Goal: Information Seeking & Learning: Learn about a topic

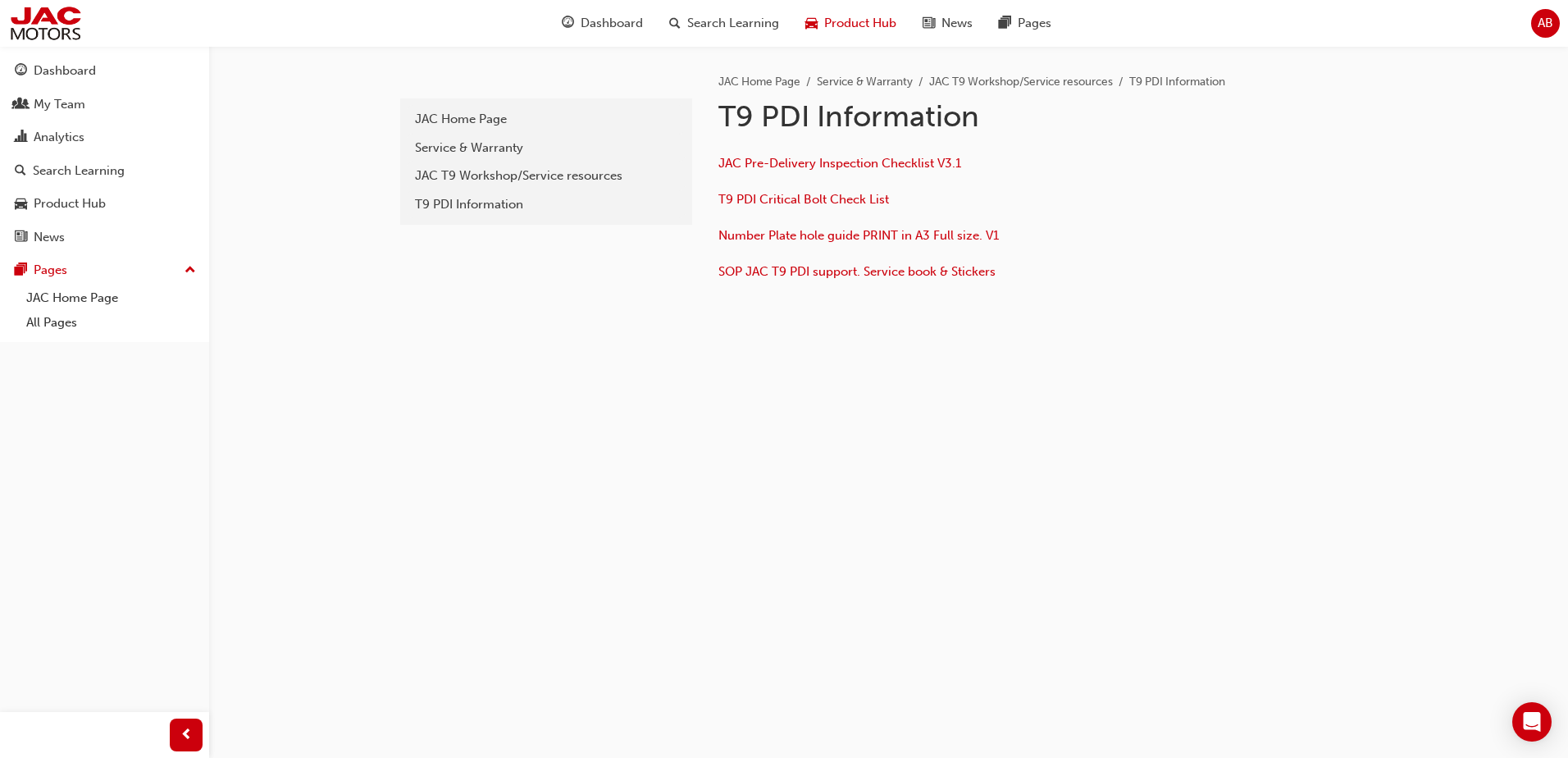
click at [874, 28] on span "Product Hub" at bounding box center [859, 23] width 72 height 19
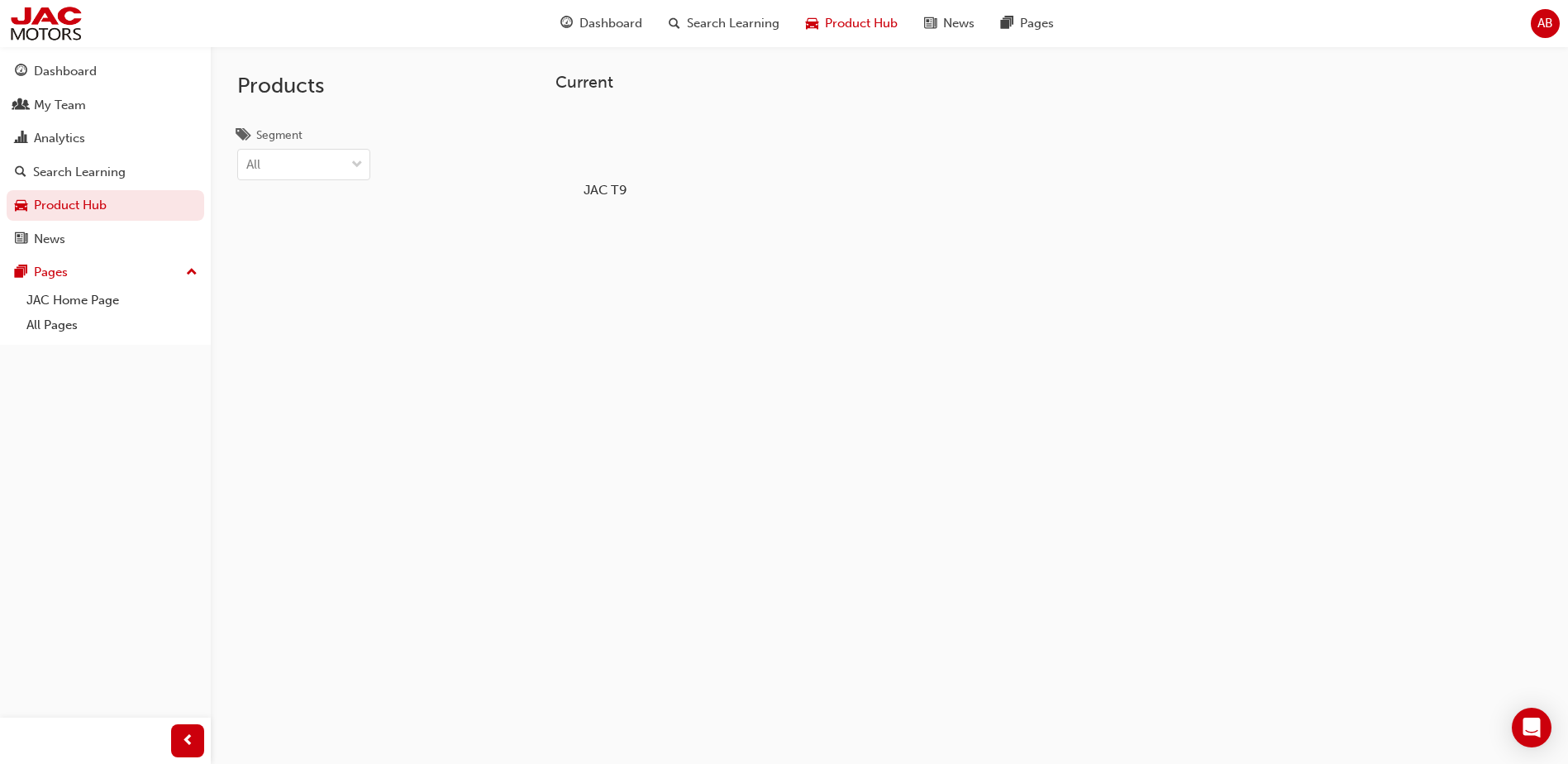
click at [593, 150] on div at bounding box center [605, 142] width 92 height 67
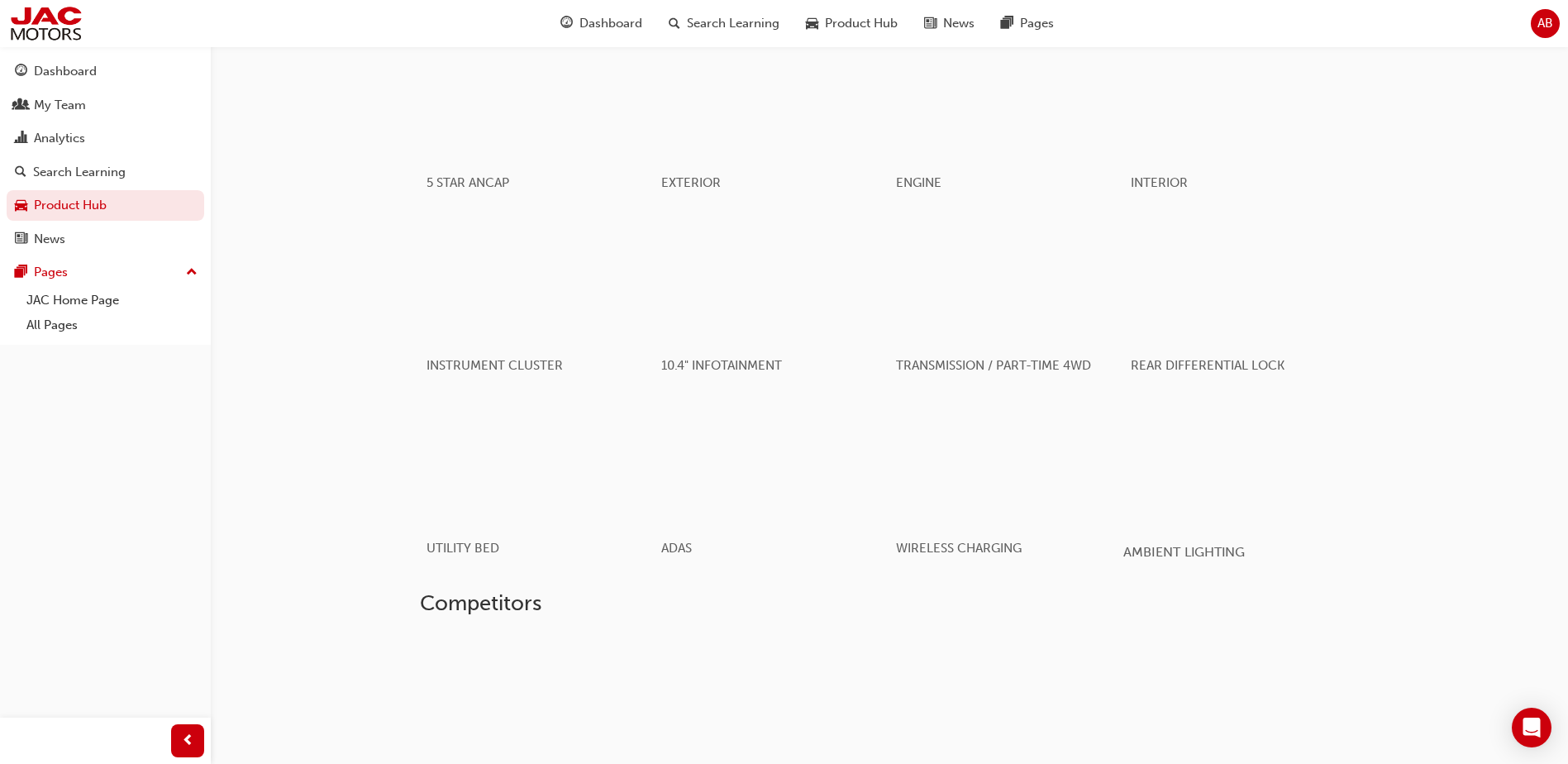
scroll to position [1158, 0]
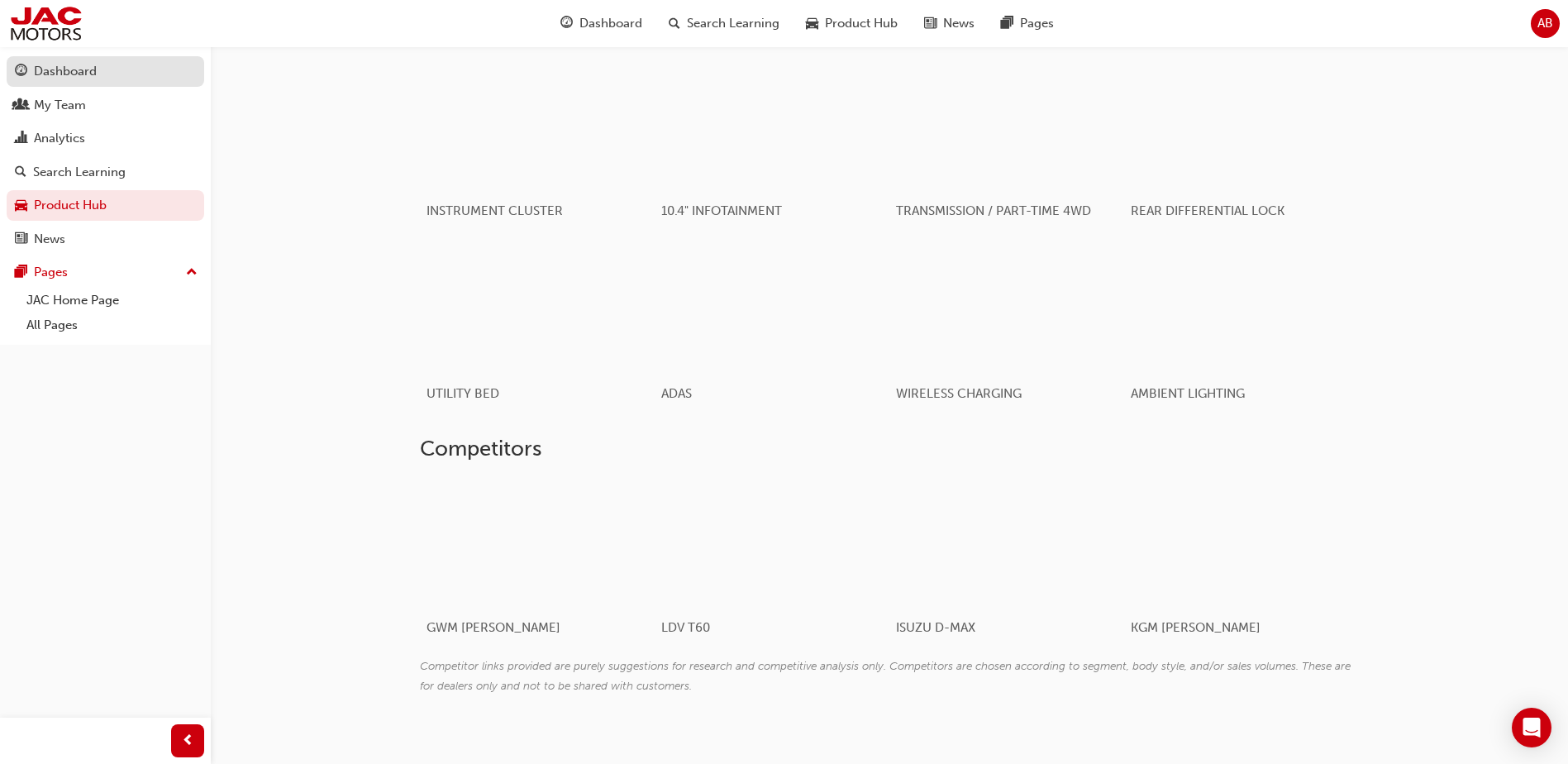
click at [92, 70] on div "Dashboard" at bounding box center [66, 72] width 63 height 19
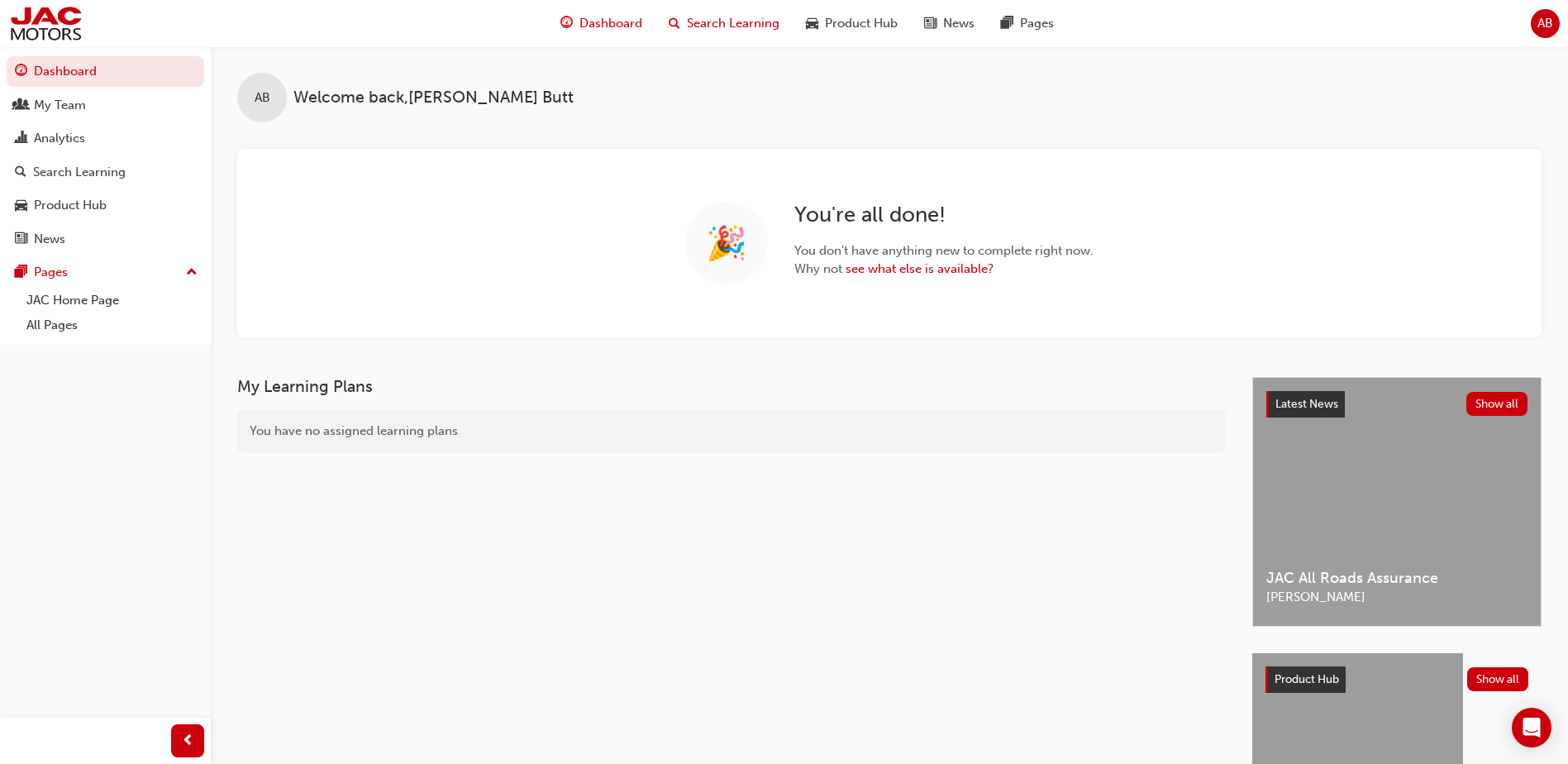
click at [733, 27] on span "Search Learning" at bounding box center [733, 23] width 93 height 19
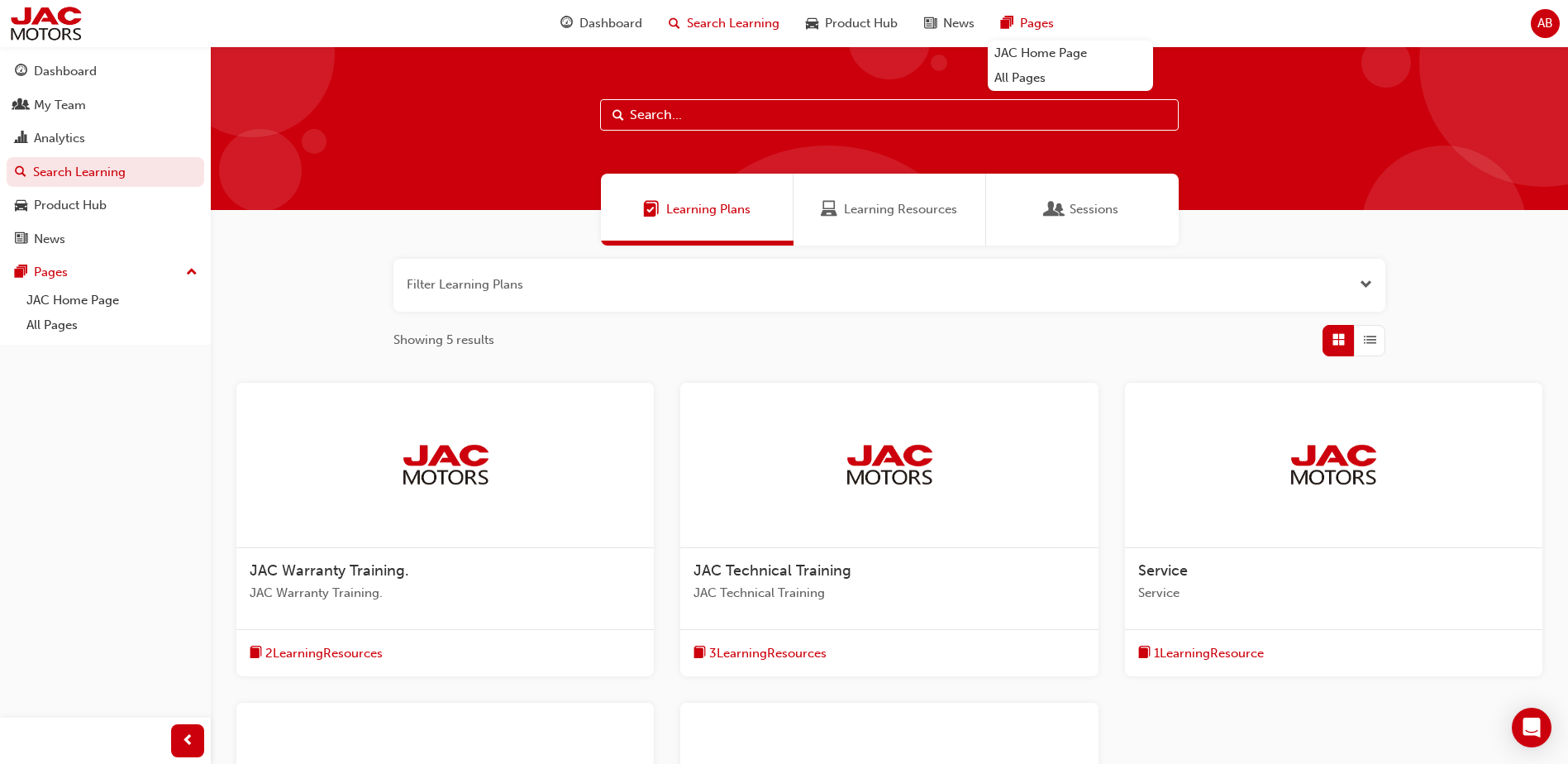
click at [1008, 25] on span "pages-icon" at bounding box center [1007, 24] width 13 height 20
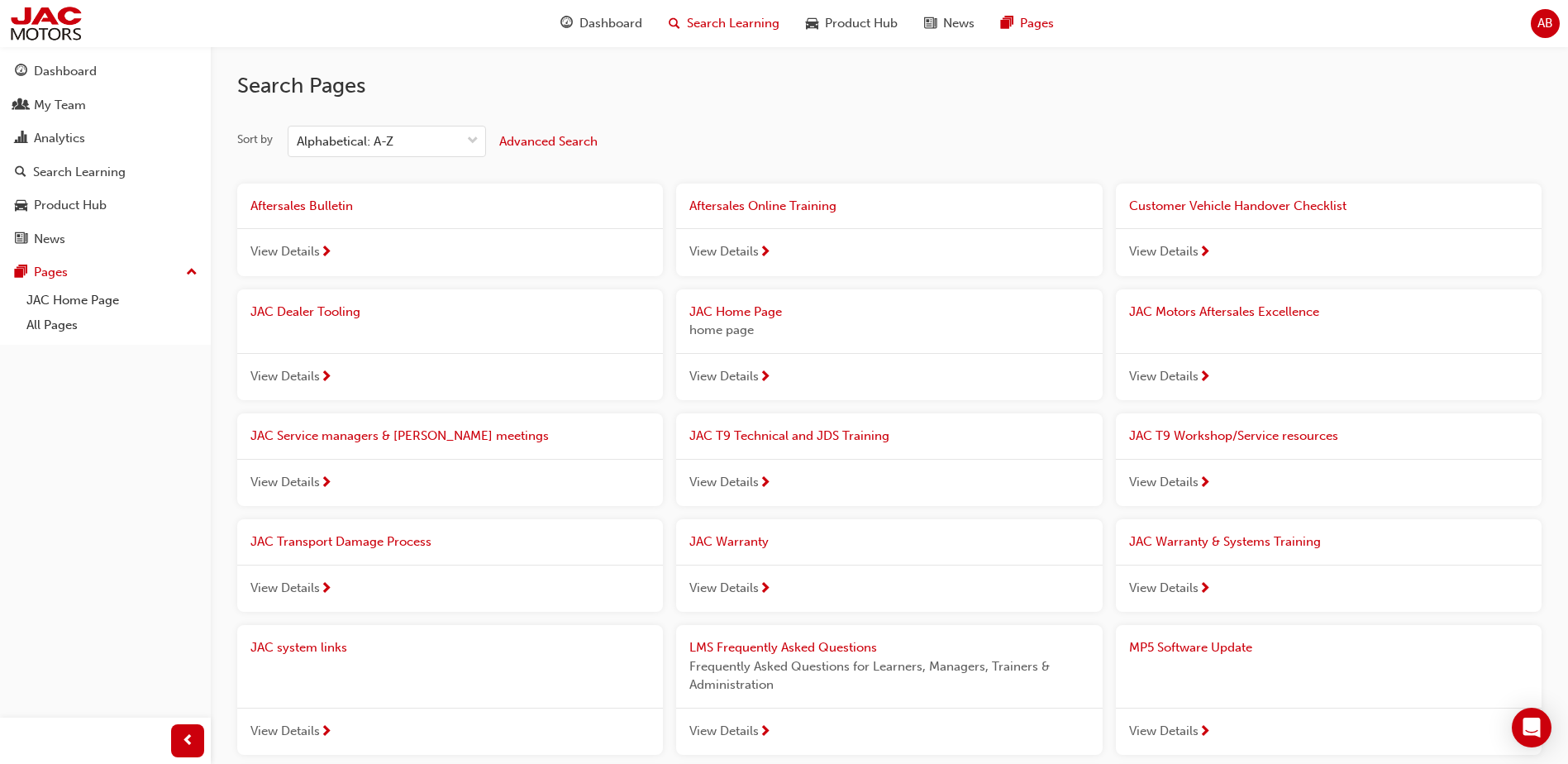
click at [742, 29] on span "Search Learning" at bounding box center [733, 23] width 93 height 19
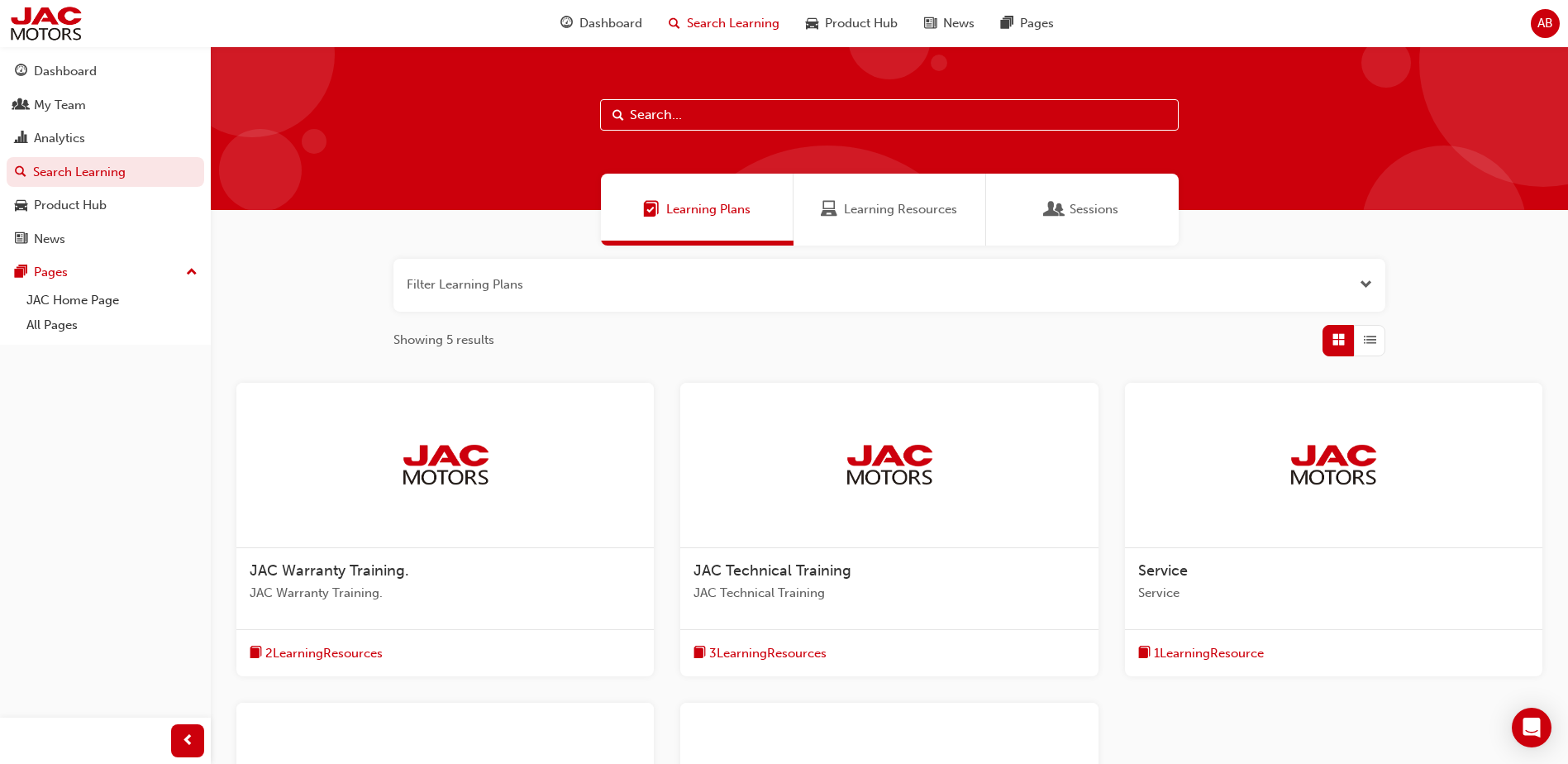
click at [678, 116] on input "text" at bounding box center [889, 114] width 579 height 32
type input "paint code"
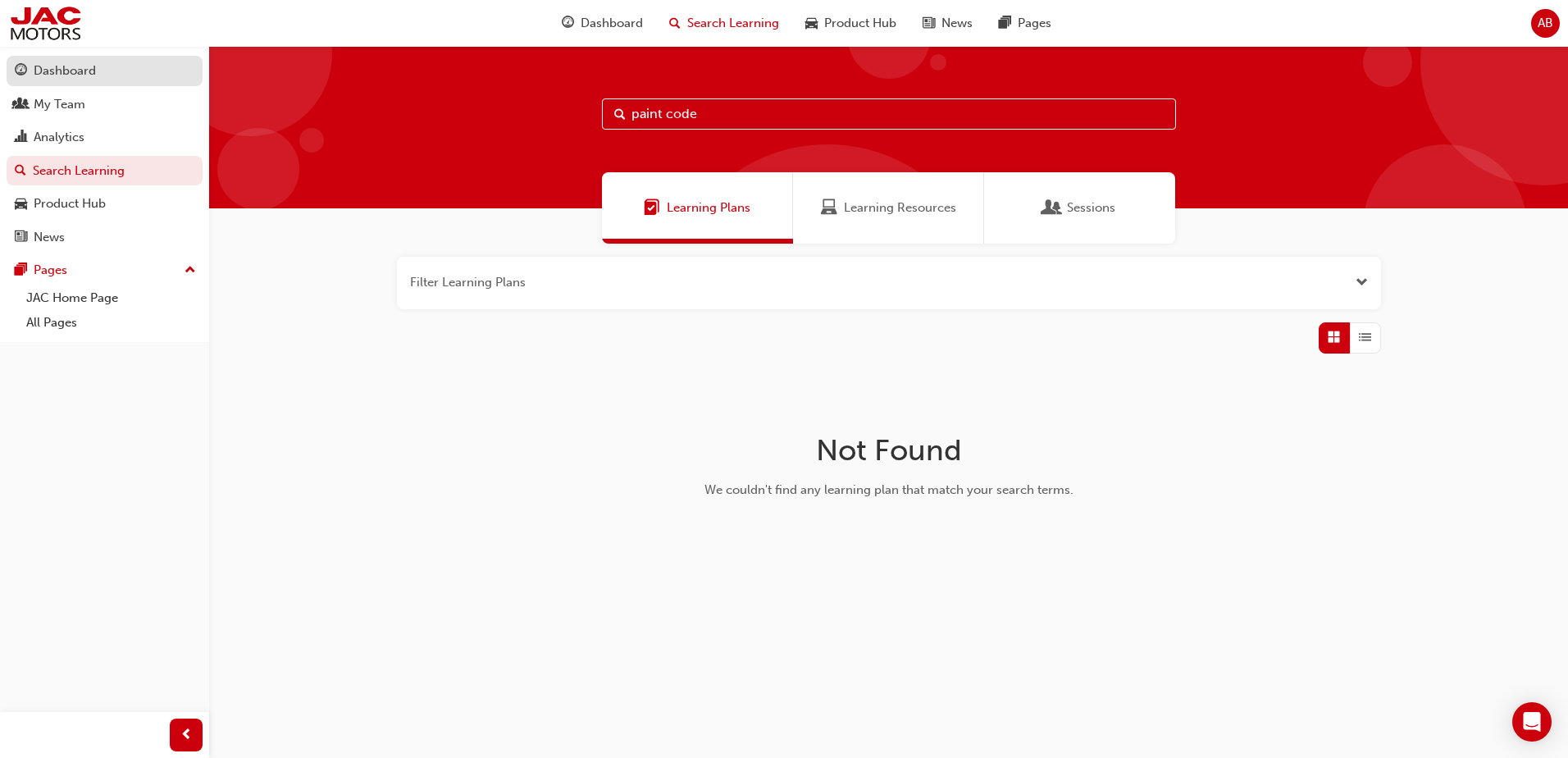
click at [95, 79] on div "Dashboard" at bounding box center [65, 71] width 63 height 19
